Goal: Information Seeking & Learning: Learn about a topic

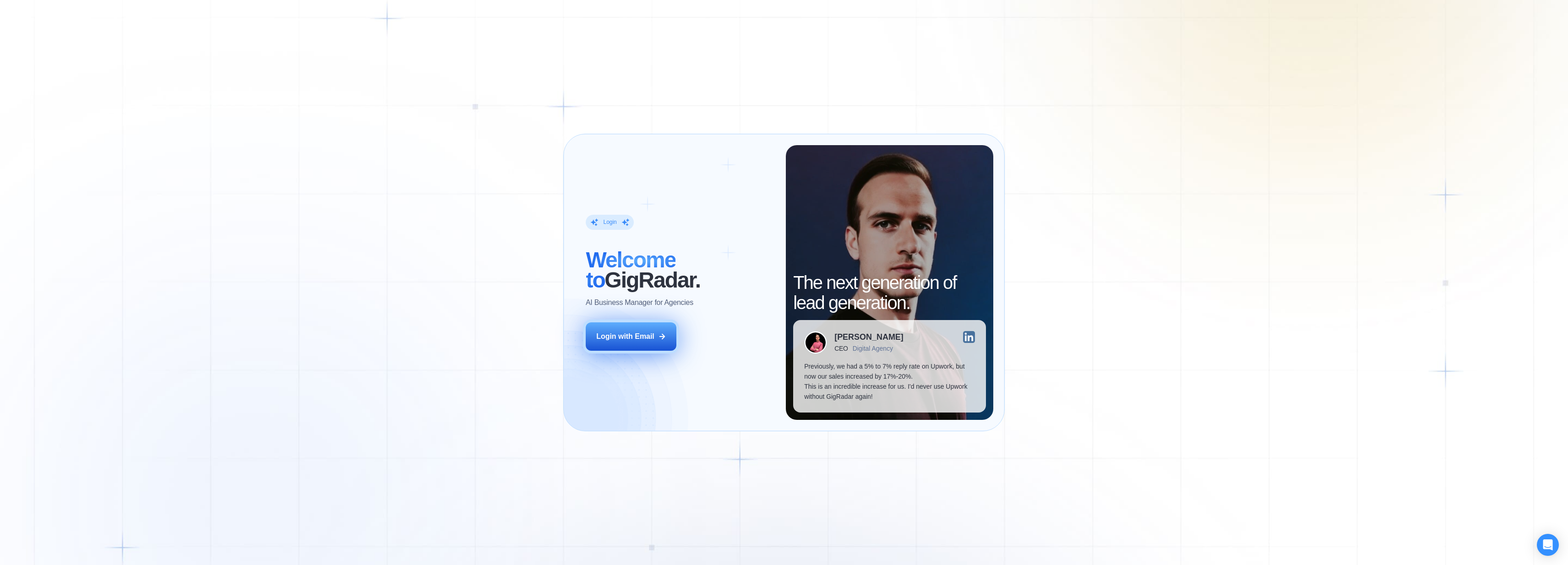
click at [656, 337] on button "Login with Email" at bounding box center [631, 337] width 91 height 28
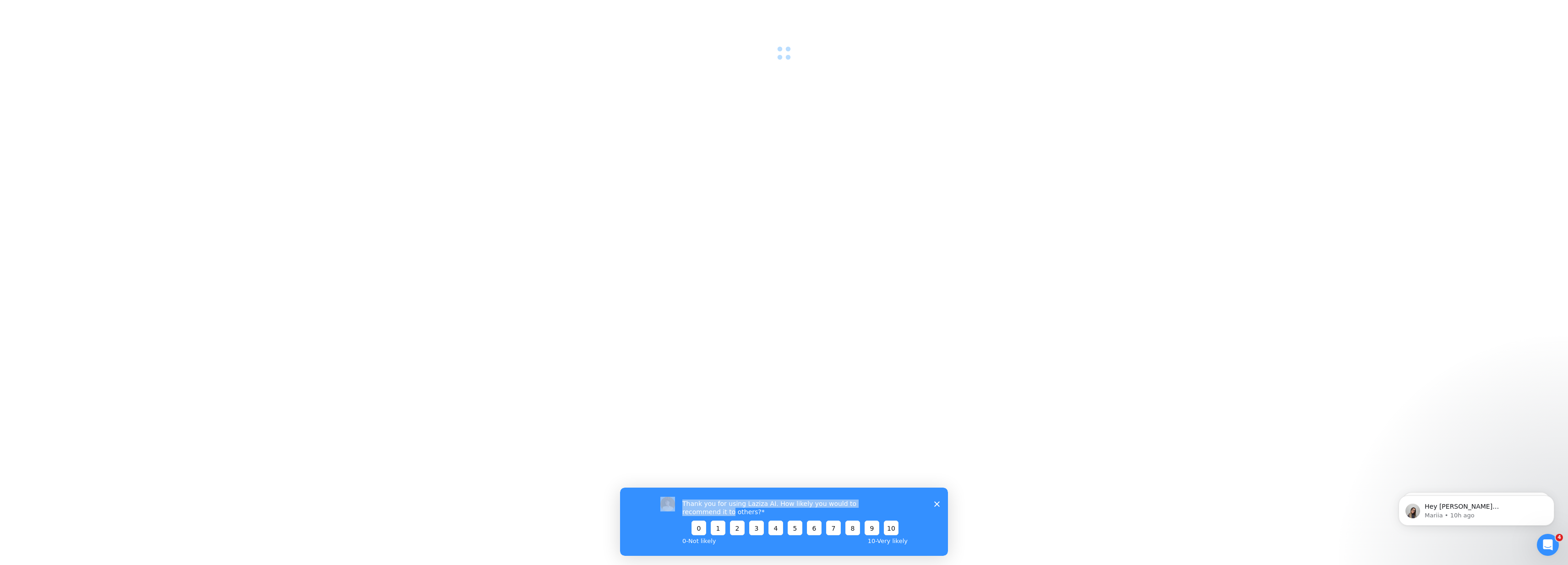
click at [939, 504] on div "Thank you for using Laziza AI. How likely you would to recommend it to others? …" at bounding box center [784, 521] width 328 height 68
click at [936, 504] on polygon "Close survey" at bounding box center [937, 504] width 6 height 6
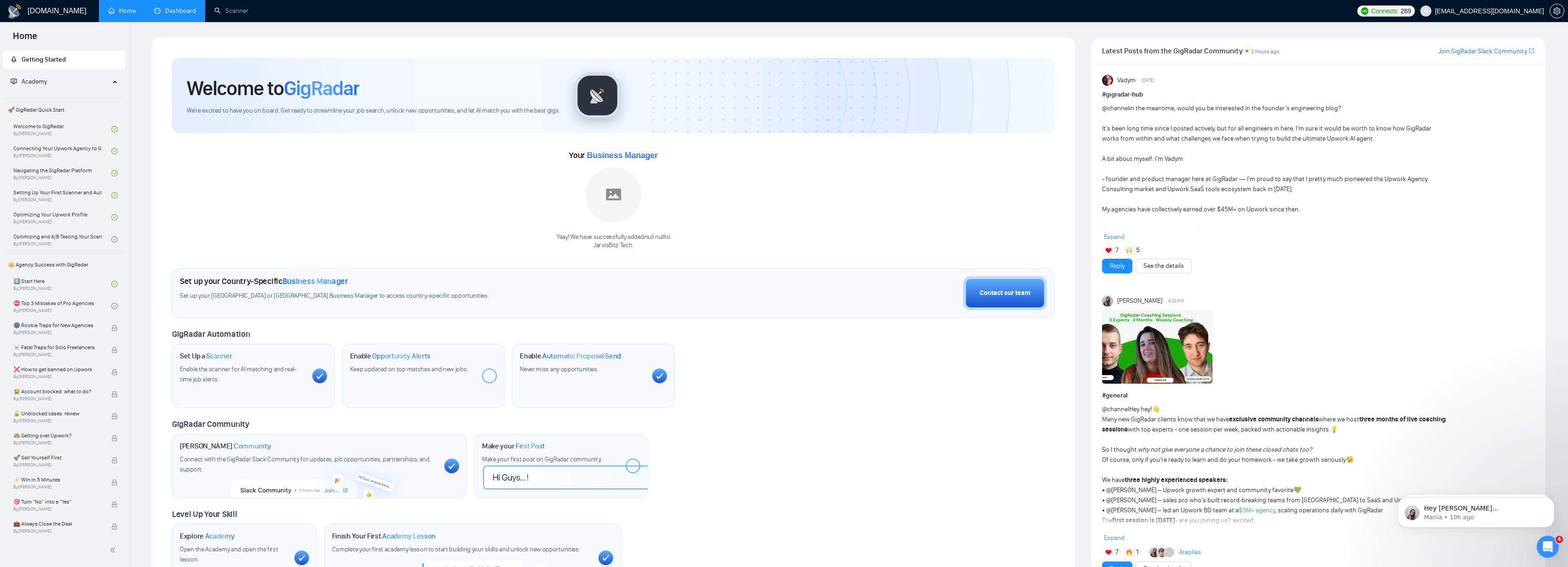
click at [178, 15] on link "Dashboard" at bounding box center [175, 11] width 42 height 8
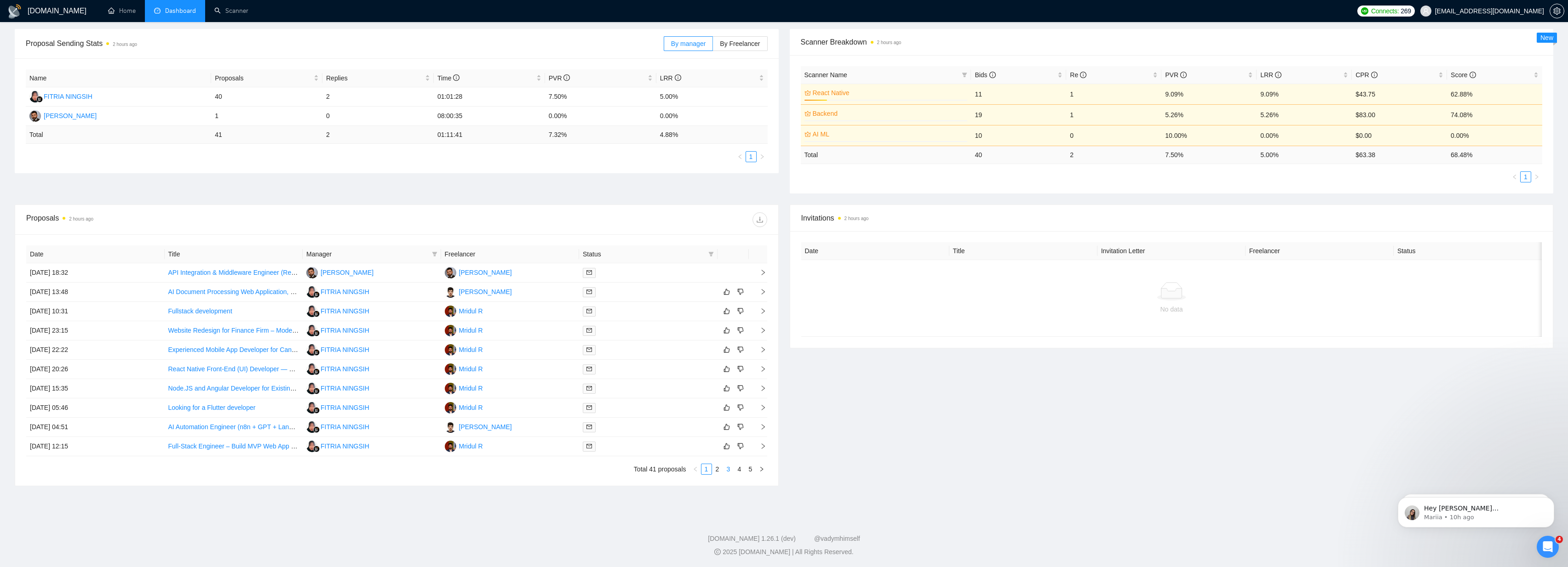
scroll to position [134, 0]
click at [758, 468] on button "button" at bounding box center [762, 469] width 11 height 11
drag, startPoint x: 1505, startPoint y: 111, endPoint x: 807, endPoint y: 81, distance: 698.6
click at [807, 81] on table "Scanner Name Bids Re PVR LRR CPR Score React Native 14% 11 1 9.09% 9.09% $43.75…" at bounding box center [1171, 114] width 742 height 98
click at [838, 79] on th "Scanner Name" at bounding box center [885, 74] width 170 height 18
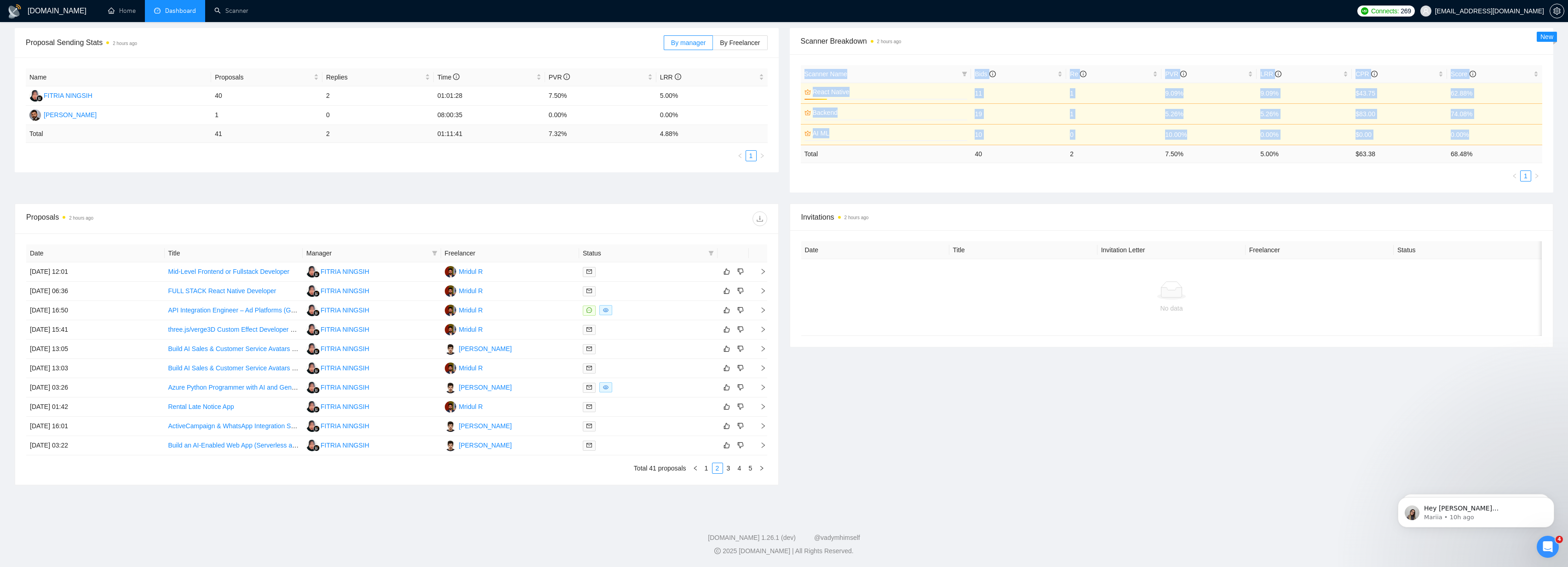
drag, startPoint x: 803, startPoint y: 76, endPoint x: 1502, endPoint y: 142, distance: 702.1
click at [1502, 142] on table "Scanner Name Bids Re PVR LRR CPR Score React Native 14% 11 1 9.09% 9.09% $43.75…" at bounding box center [1171, 114] width 742 height 98
click at [1497, 153] on td "68.48 %" at bounding box center [1494, 153] width 95 height 18
click at [221, 98] on td "40" at bounding box center [266, 95] width 111 height 19
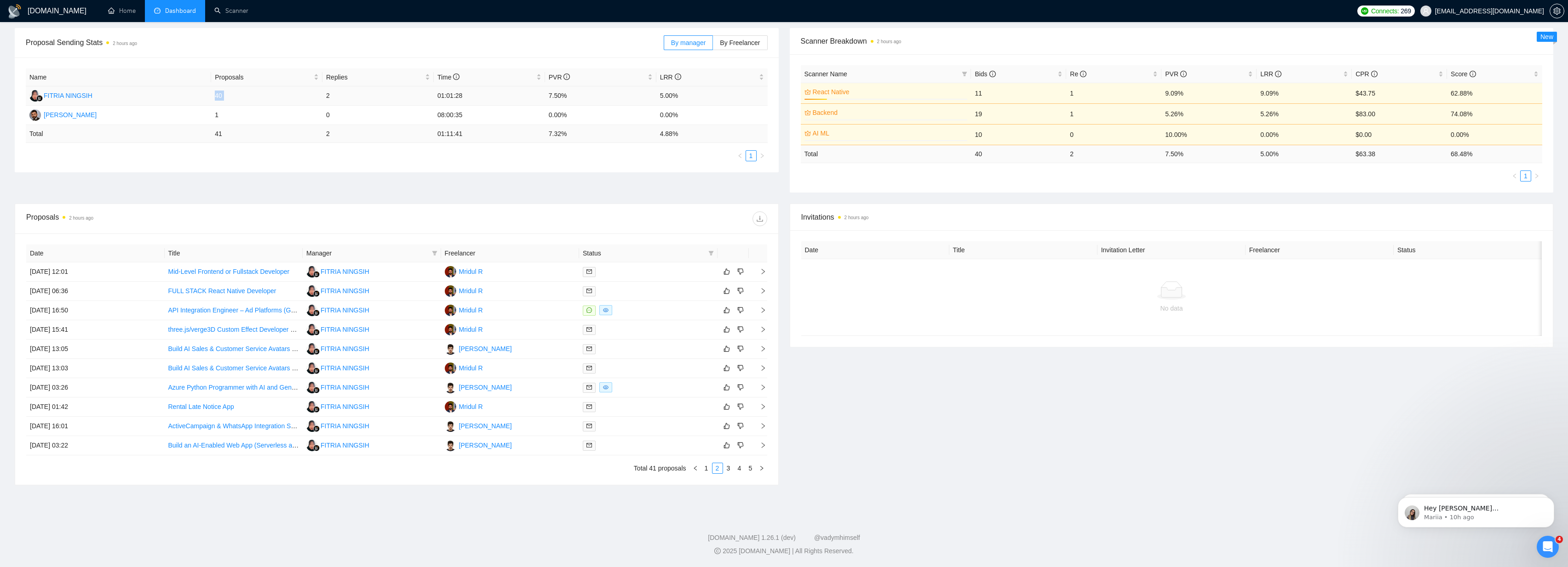
click at [221, 98] on td "40" at bounding box center [266, 95] width 111 height 19
click at [249, 97] on td "40" at bounding box center [266, 95] width 111 height 19
click at [248, 97] on td "40" at bounding box center [266, 95] width 111 height 19
click at [323, 94] on td "2" at bounding box center [378, 95] width 111 height 19
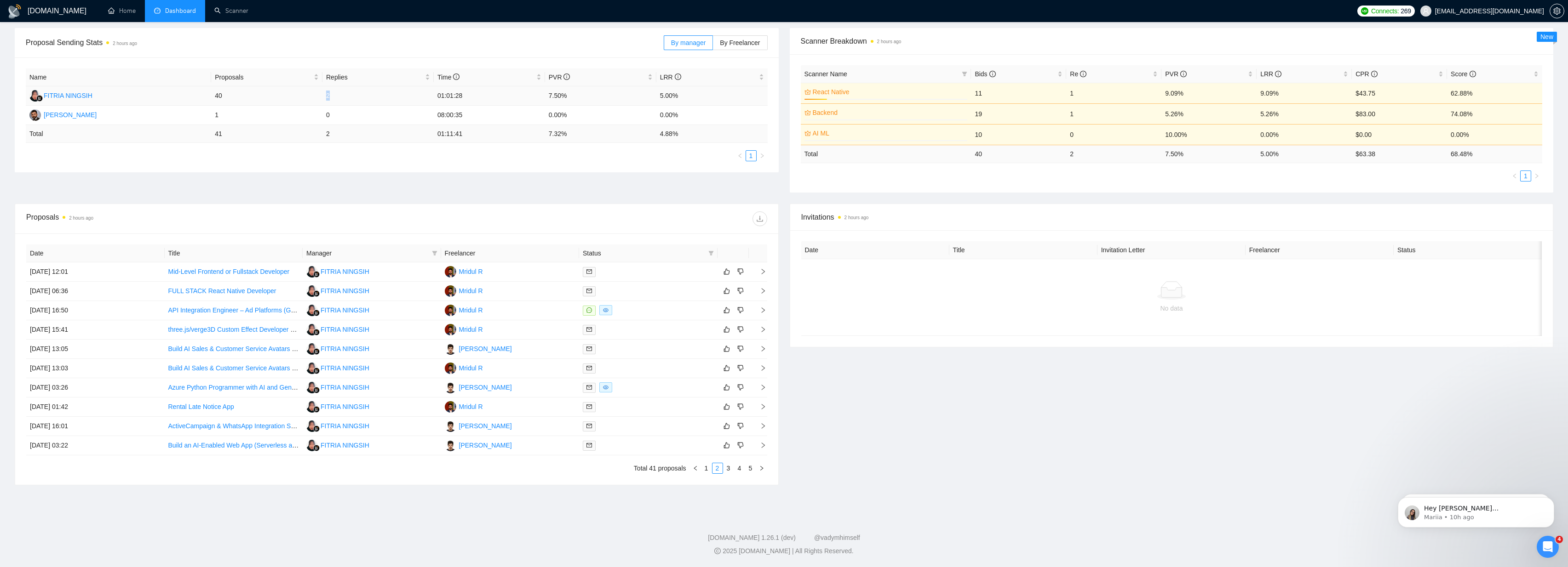
click at [323, 94] on td "2" at bounding box center [378, 95] width 111 height 19
click at [455, 94] on td "01:01:28" at bounding box center [489, 95] width 111 height 19
